Goal: Obtain resource: Download file/media

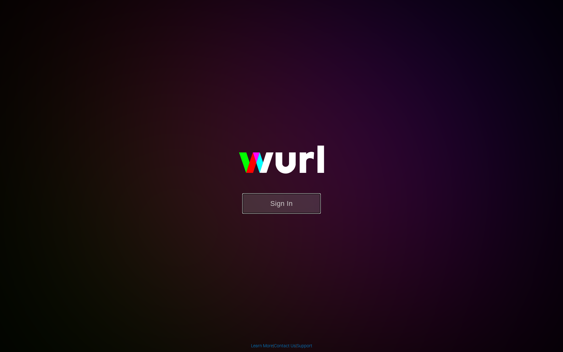
click at [299, 208] on button "Sign In" at bounding box center [281, 203] width 78 height 20
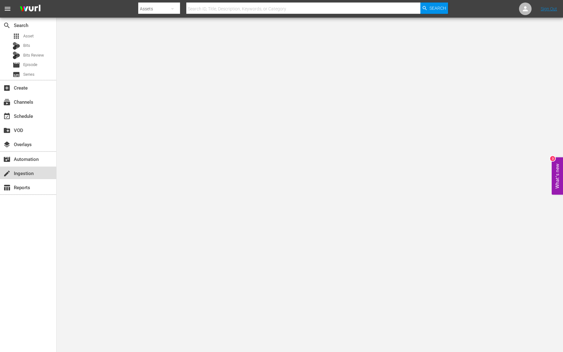
click at [32, 175] on div "create Ingestion" at bounding box center [17, 173] width 35 height 6
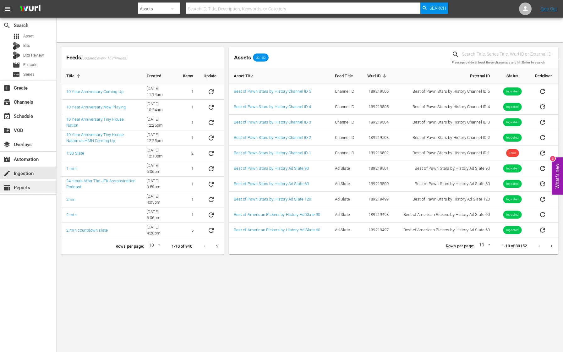
click at [26, 187] on div "table_chart Reports" at bounding box center [17, 187] width 35 height 6
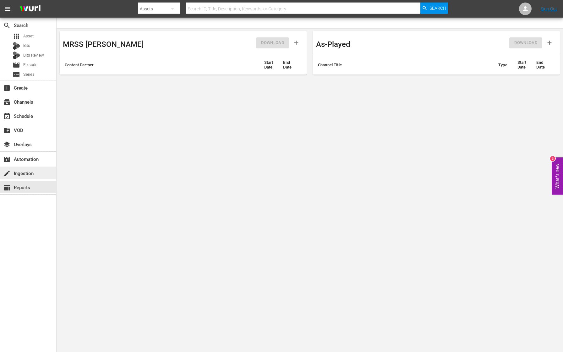
click at [29, 172] on div "create Ingestion" at bounding box center [17, 173] width 35 height 6
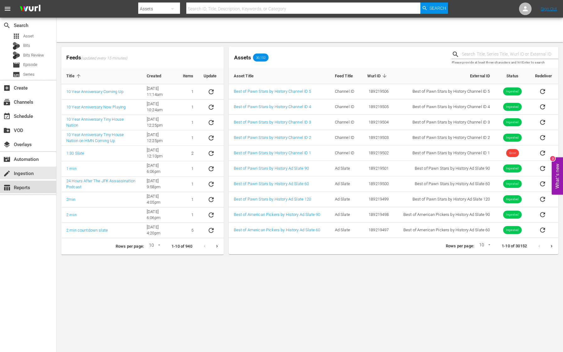
click at [27, 184] on div "table_chart Reports" at bounding box center [17, 187] width 35 height 6
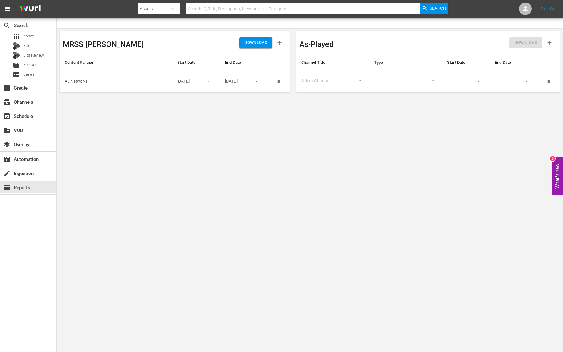
click at [209, 81] on icon "button" at bounding box center [209, 81] width 2 height 1
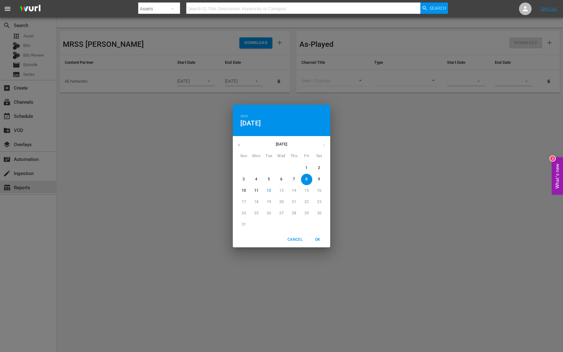
click at [257, 179] on p "4" at bounding box center [256, 178] width 2 height 5
click at [195, 133] on div "2025 Mon, Aug [DATE] Mon Tue Wed Thu Fri Sat 27 28 29 30 31 1 2 3 4 5 6 7 8 9 1…" at bounding box center [281, 176] width 563 height 352
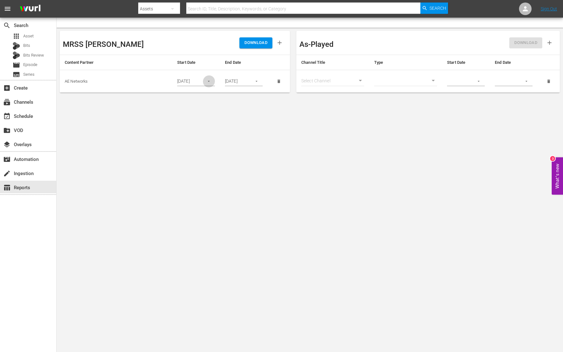
click at [208, 81] on icon "button" at bounding box center [208, 81] width 5 height 5
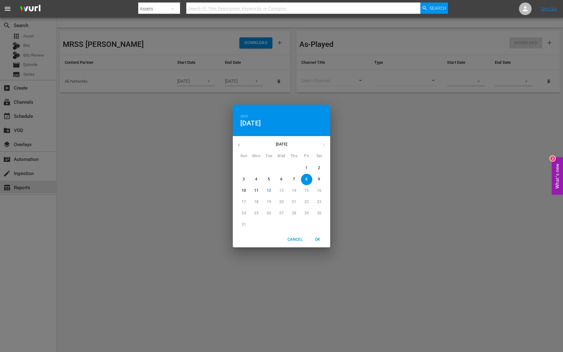
click at [257, 180] on span "4" at bounding box center [256, 178] width 11 height 5
click at [295, 179] on p "7" at bounding box center [294, 178] width 2 height 5
click at [319, 239] on span "OK" at bounding box center [317, 239] width 15 height 7
type input "[DATE]"
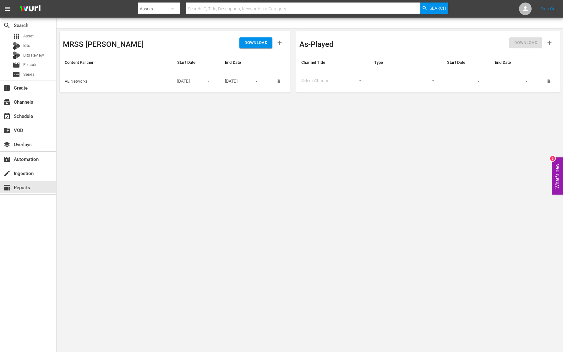
click at [256, 81] on icon "button" at bounding box center [256, 81] width 2 height 1
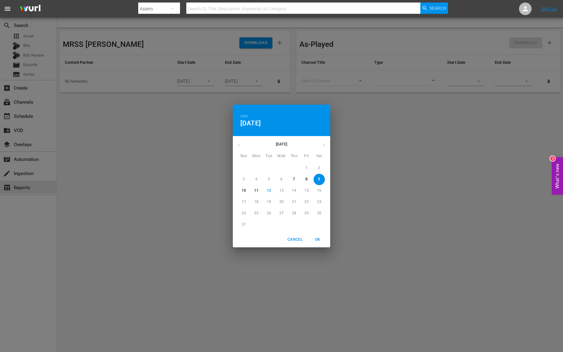
click at [296, 178] on span "7" at bounding box center [293, 178] width 11 height 5
click at [317, 238] on span "OK" at bounding box center [317, 239] width 15 height 7
type input "[DATE]"
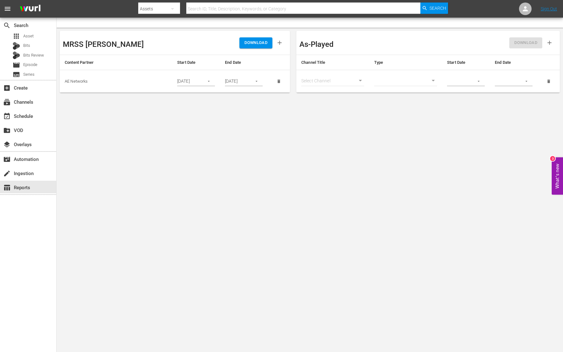
click at [255, 41] on span "DOWNLOAD" at bounding box center [255, 42] width 23 height 7
click at [210, 80] on icon "button" at bounding box center [208, 81] width 5 height 5
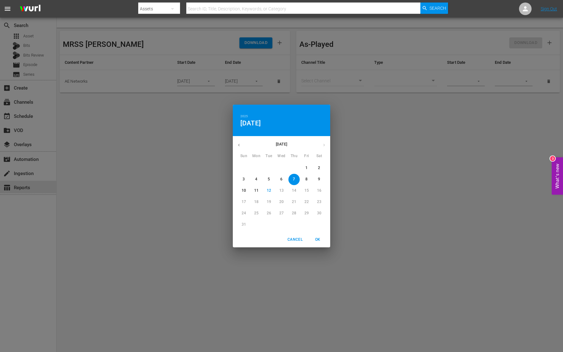
click at [306, 178] on p "8" at bounding box center [306, 178] width 2 height 5
click at [318, 238] on span "OK" at bounding box center [317, 239] width 15 height 7
type input "[DATE]"
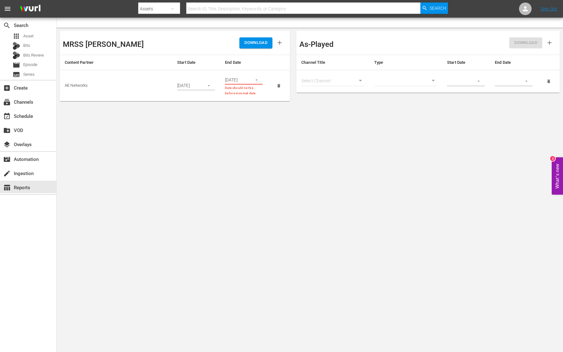
click at [254, 84] on button "button" at bounding box center [256, 80] width 12 height 12
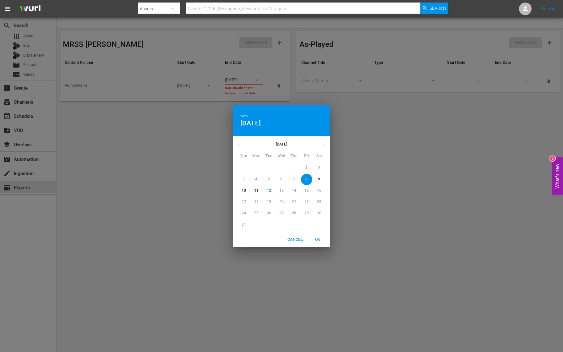
click at [306, 177] on p "8" at bounding box center [306, 178] width 2 height 5
click at [318, 241] on span "OK" at bounding box center [317, 239] width 15 height 7
type input "[DATE]"
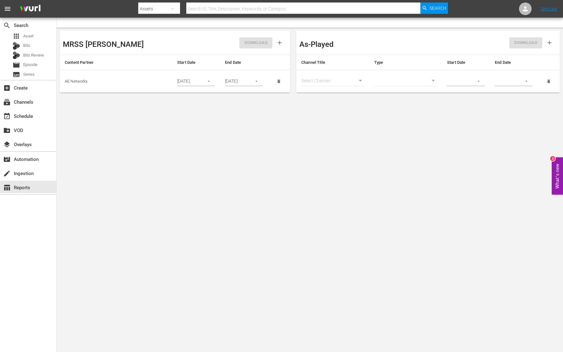
click at [255, 46] on div "DOWNLOAD" at bounding box center [231, 43] width 112 height 18
click at [243, 83] on input "[DATE]" at bounding box center [236, 81] width 23 height 9
click at [257, 44] on span "DOWNLOAD" at bounding box center [255, 42] width 23 height 7
click at [208, 82] on icon "button" at bounding box center [208, 81] width 5 height 5
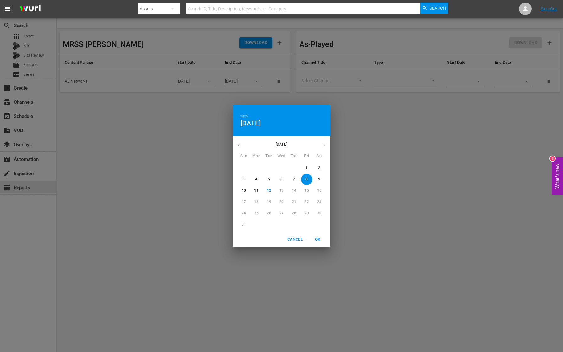
click at [320, 179] on p "9" at bounding box center [319, 178] width 2 height 5
click at [317, 235] on button "OK" at bounding box center [317, 239] width 20 height 10
type input "[DATE]"
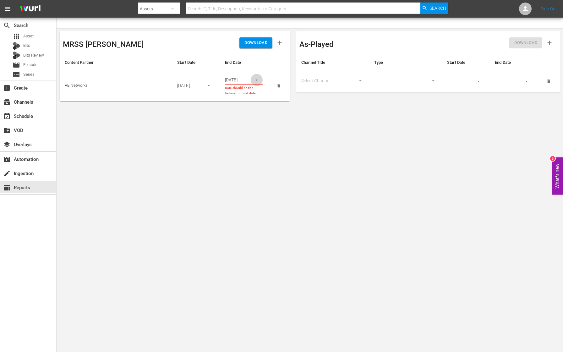
click at [257, 78] on icon "button" at bounding box center [256, 80] width 5 height 5
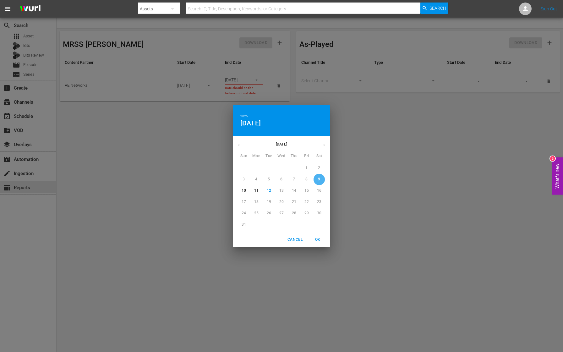
click at [318, 179] on p "9" at bounding box center [319, 178] width 2 height 5
click at [317, 240] on span "OK" at bounding box center [317, 239] width 15 height 7
type input "[DATE]"
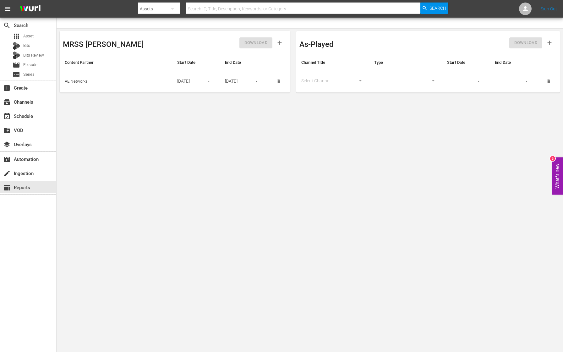
click at [248, 44] on div "DOWNLOAD" at bounding box center [231, 43] width 112 height 18
click at [219, 45] on div "DOWNLOAD" at bounding box center [231, 43] width 112 height 18
click at [251, 44] on span "DOWNLOAD" at bounding box center [255, 42] width 23 height 7
click at [208, 80] on icon "button" at bounding box center [208, 81] width 5 height 5
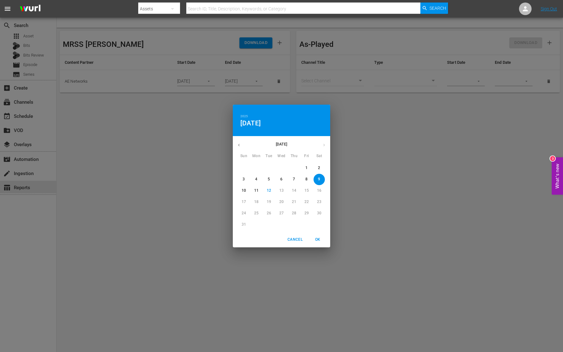
click at [246, 190] on span "10" at bounding box center [243, 190] width 11 height 5
click at [318, 236] on span "OK" at bounding box center [317, 239] width 15 height 7
type input "[DATE]"
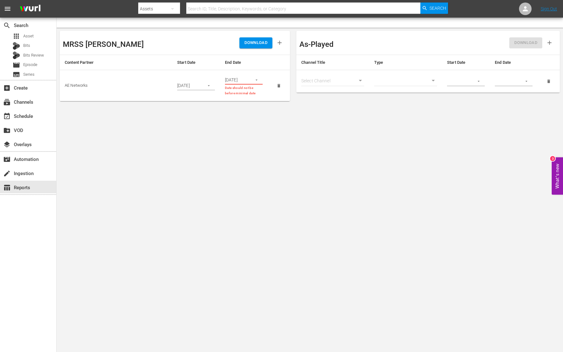
click at [251, 81] on button "button" at bounding box center [256, 80] width 12 height 12
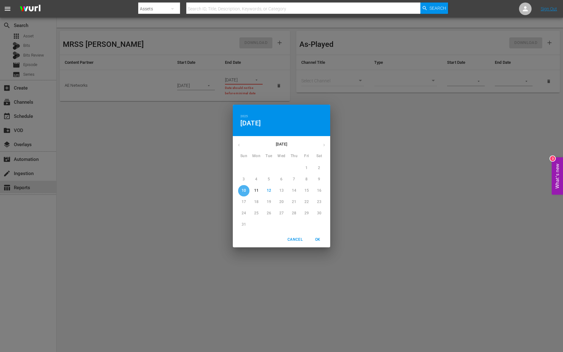
click at [242, 190] on p "10" at bounding box center [243, 190] width 4 height 5
click at [243, 190] on p "10" at bounding box center [243, 190] width 4 height 5
click at [318, 239] on span "OK" at bounding box center [317, 239] width 15 height 7
type input "[DATE]"
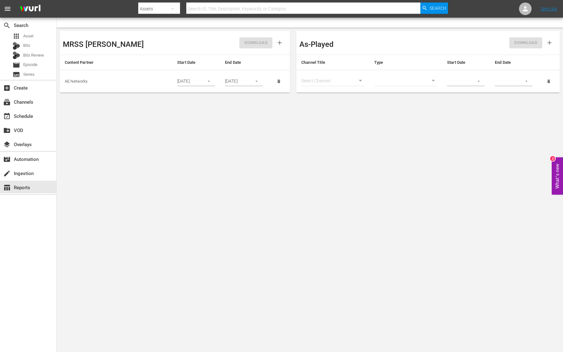
click at [230, 166] on body "menu Search By Assets Search ID, Title, Description, Keywords, or Category Sear…" at bounding box center [281, 176] width 563 height 352
click at [231, 123] on body "menu Search By Assets Search ID, Title, Description, Keywords, or Category Sear…" at bounding box center [281, 176] width 563 height 352
click at [256, 43] on span "DOWNLOAD" at bounding box center [255, 42] width 23 height 7
click at [27, 174] on div "create Ingestion" at bounding box center [17, 173] width 35 height 6
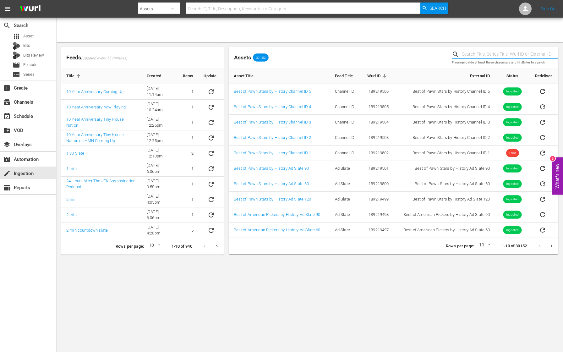
click at [473, 50] on input "text" at bounding box center [510, 54] width 96 height 9
type input "the champ pays a call"
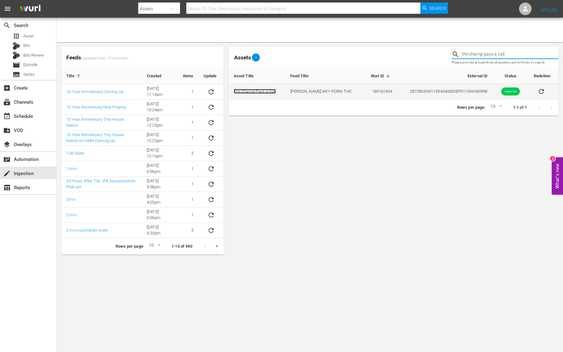
click at [267, 90] on link "The Champ Pays a Call" at bounding box center [255, 91] width 42 height 5
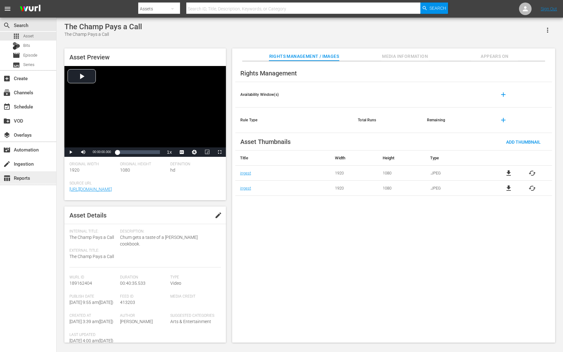
click at [29, 178] on div "table_chart Reports" at bounding box center [17, 177] width 35 height 6
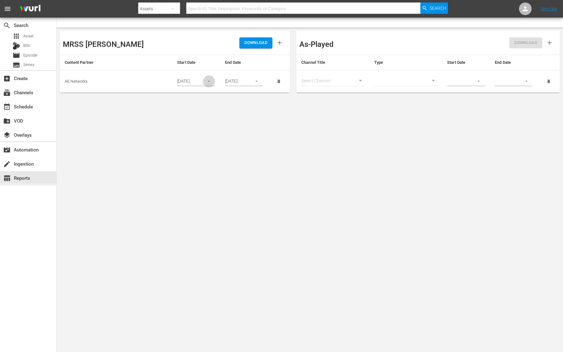
click at [209, 82] on icon "button" at bounding box center [208, 81] width 5 height 5
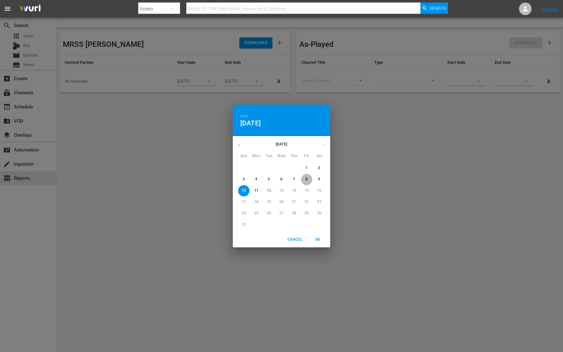
click at [307, 177] on p "8" at bounding box center [306, 178] width 2 height 5
click at [318, 238] on span "OK" at bounding box center [317, 239] width 15 height 7
type input "[DATE]"
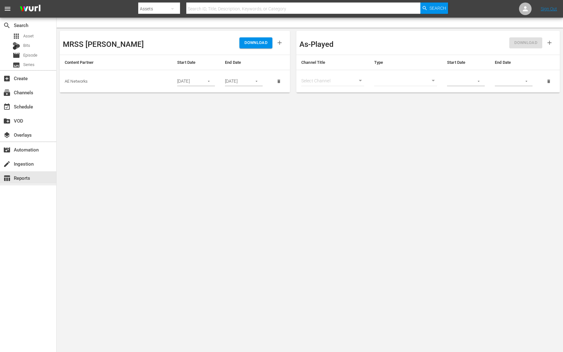
click at [255, 81] on icon "button" at bounding box center [256, 81] width 5 height 5
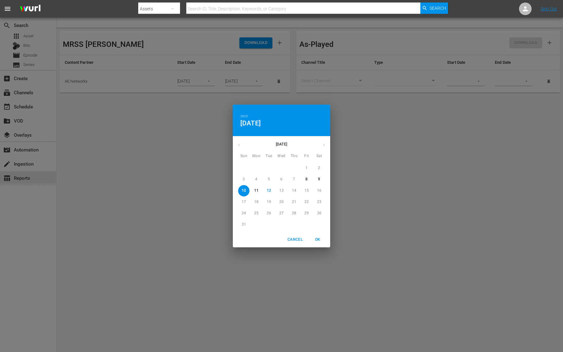
click at [308, 177] on span "8" at bounding box center [306, 178] width 11 height 5
click at [199, 143] on div "2025 Fri, Aug 8 August 2025 Sun Mon Tue Wed Thu Fri Sat 27 28 29 30 31 1 2 3 4 …" at bounding box center [281, 176] width 563 height 352
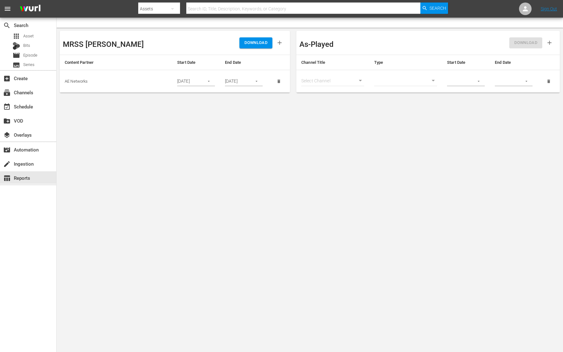
click at [254, 81] on button "button" at bounding box center [256, 81] width 12 height 12
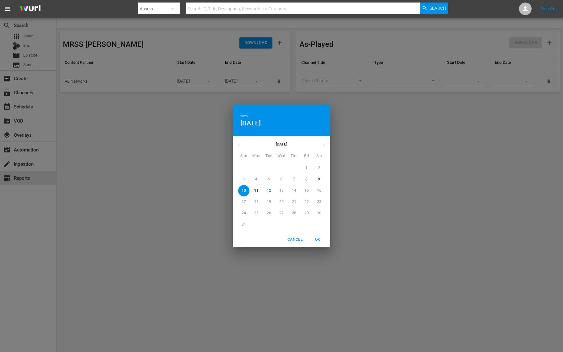
click at [306, 180] on p "8" at bounding box center [306, 178] width 2 height 5
click at [320, 177] on span "9" at bounding box center [318, 178] width 11 height 5
click at [317, 240] on span "OK" at bounding box center [317, 239] width 15 height 7
type input "[DATE]"
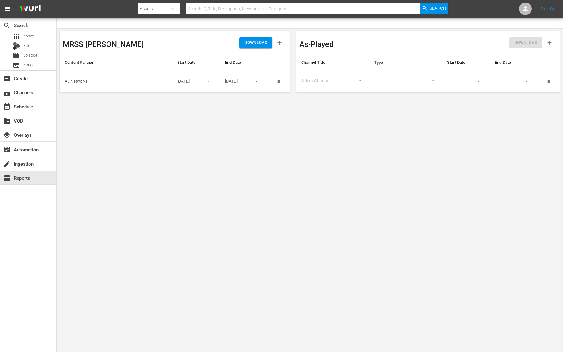
click at [258, 41] on span "DOWNLOAD" at bounding box center [255, 42] width 23 height 7
